Goal: Task Accomplishment & Management: Manage account settings

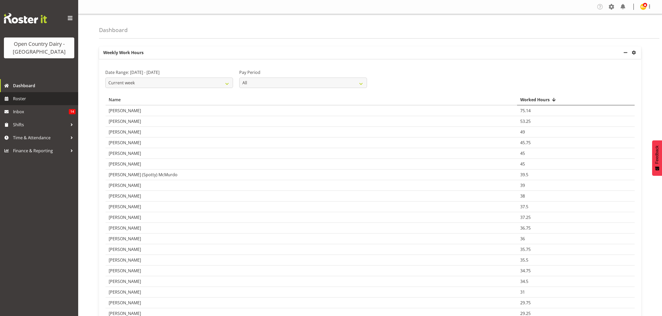
click at [59, 97] on span "Roster" at bounding box center [44, 99] width 63 height 8
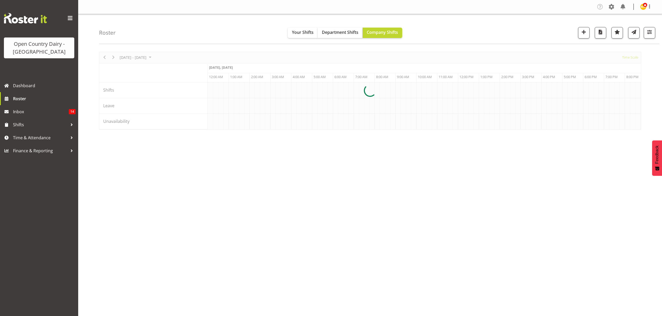
scroll to position [0, 2001]
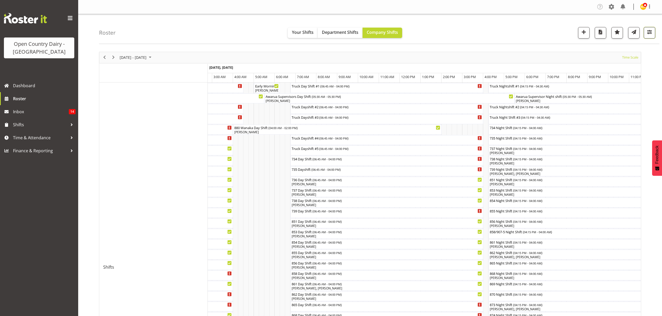
click at [649, 30] on span "button" at bounding box center [649, 32] width 7 height 7
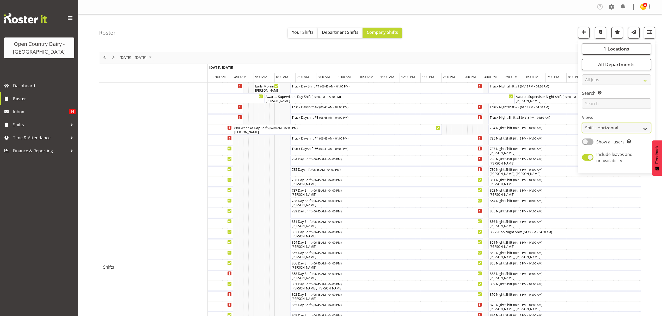
click at [623, 127] on select "Staff Role Shift - Horizontal Shift - Vertical Staff - Location" at bounding box center [616, 128] width 69 height 10
select select "staff"
click at [582, 123] on select "Staff Role Shift - Horizontal Shift - Vertical Staff - Location" at bounding box center [616, 128] width 69 height 10
click at [626, 128] on select "Staff Role Shift - Horizontal Shift - Vertical Staff - Location" at bounding box center [616, 128] width 69 height 10
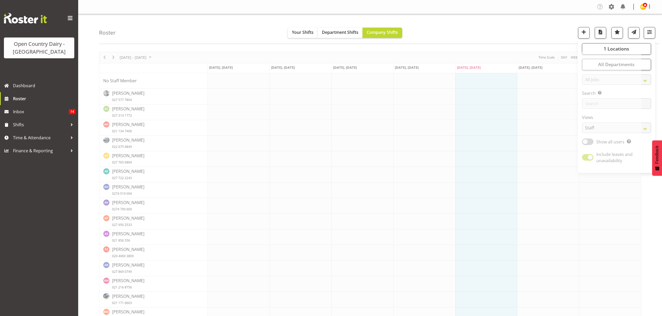
click at [468, 25] on div "Roster Your Shifts Department Shifts Company Shifts 1 Locations Clear Awarua Mi…" at bounding box center [379, 29] width 560 height 30
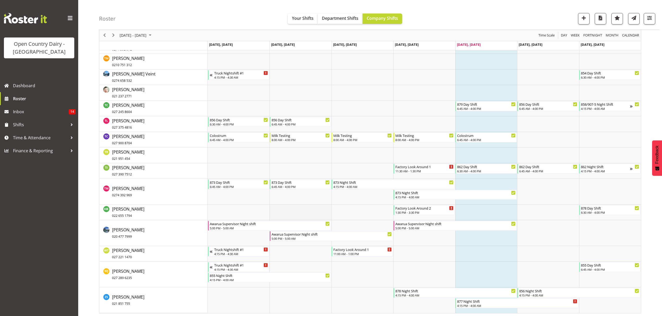
scroll to position [3058, 0]
click at [119, 232] on span "Vishal Vadadoriya 020 477 7999" at bounding box center [128, 232] width 32 height 12
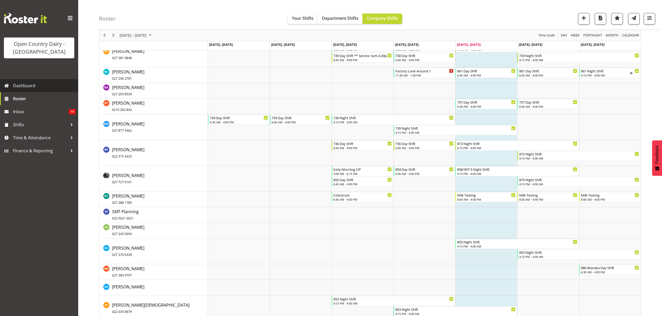
scroll to position [2641, 0]
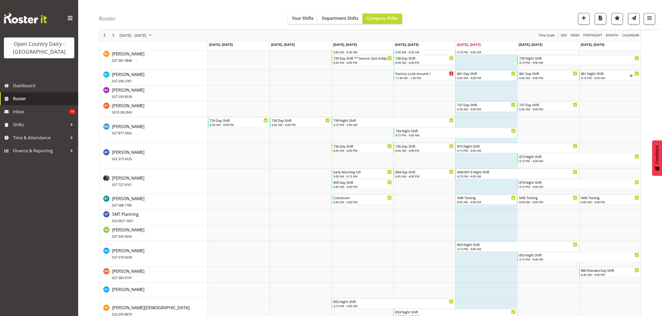
click at [26, 96] on span "Roster" at bounding box center [44, 99] width 63 height 8
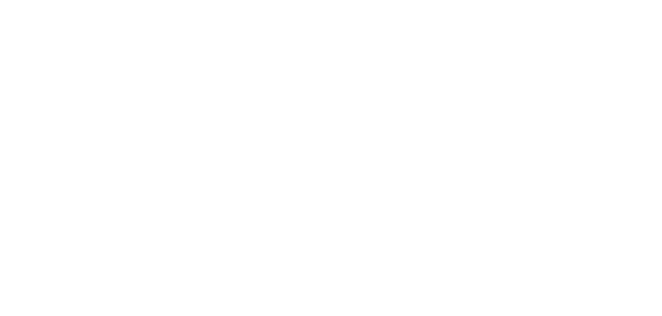
select select "TimelineWeek"
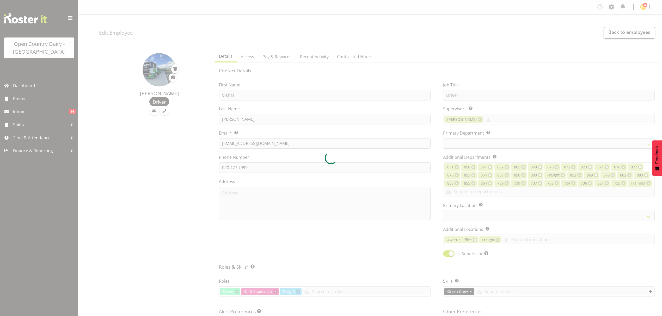
select select
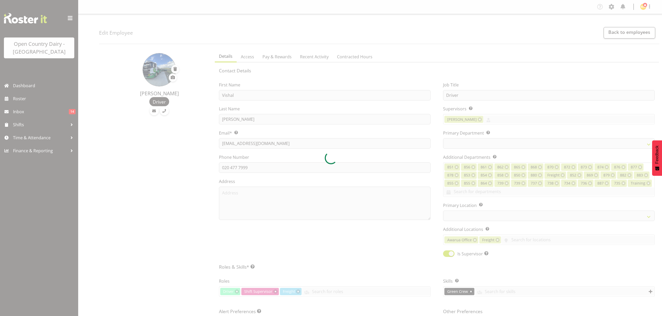
select select
select select "696"
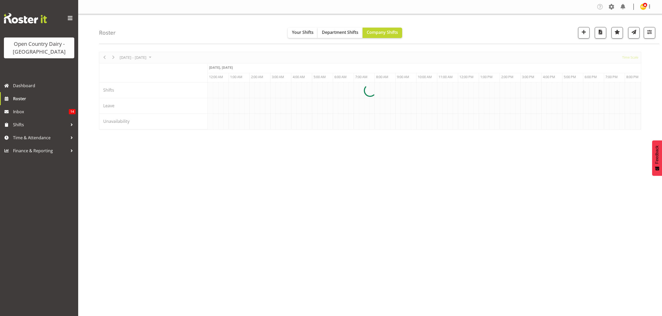
scroll to position [0, 2001]
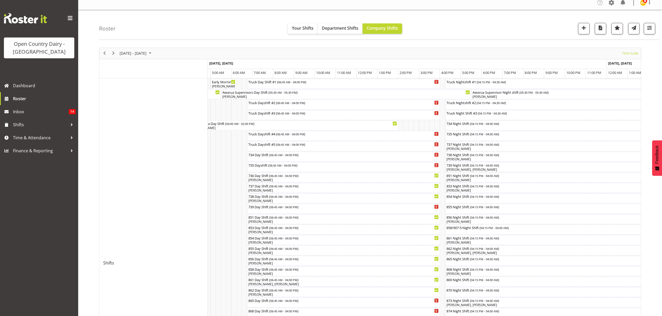
scroll to position [3, 0]
